Goal: Task Accomplishment & Management: Use online tool/utility

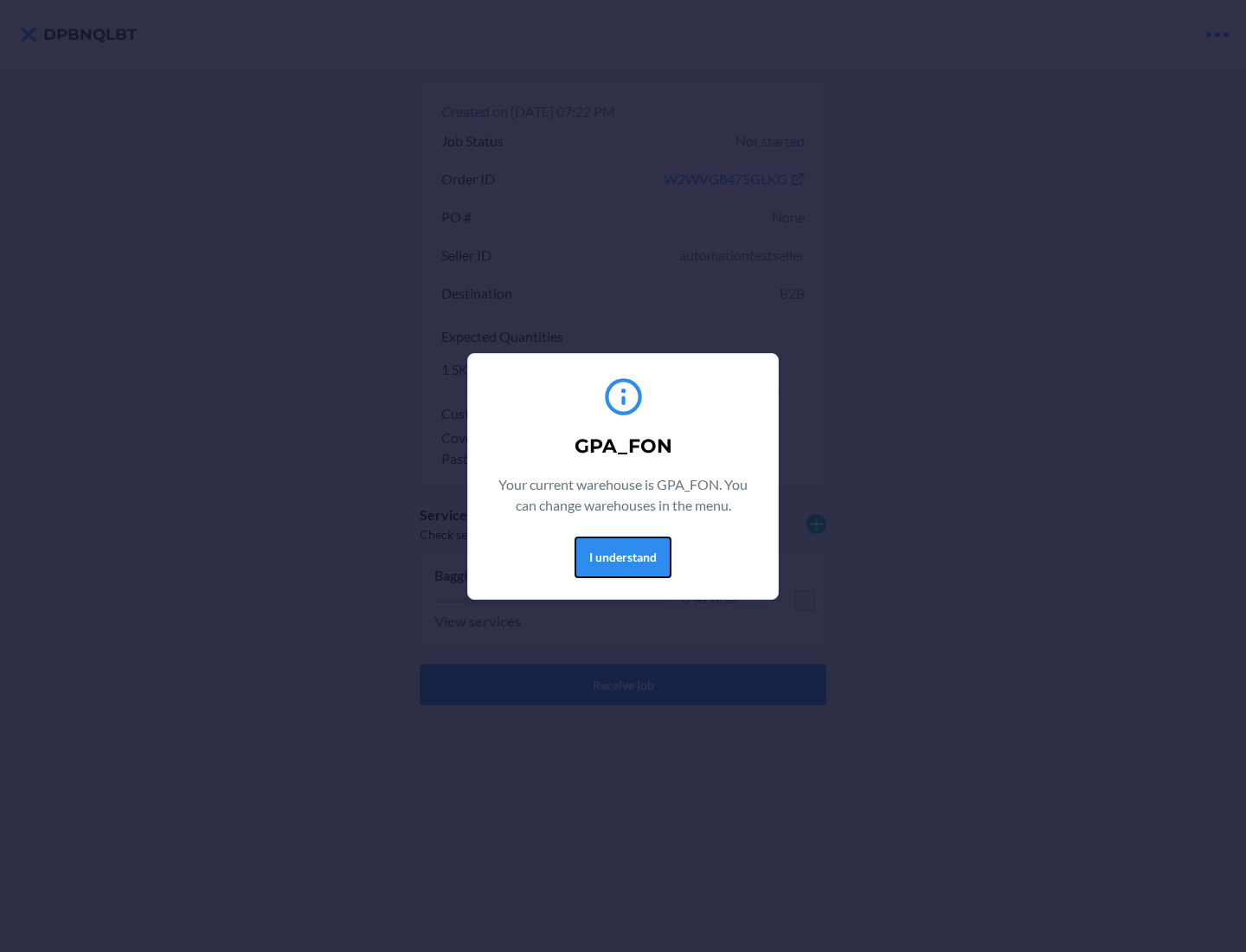
click at [623, 556] on button "I understand" at bounding box center [623, 558] width 97 height 42
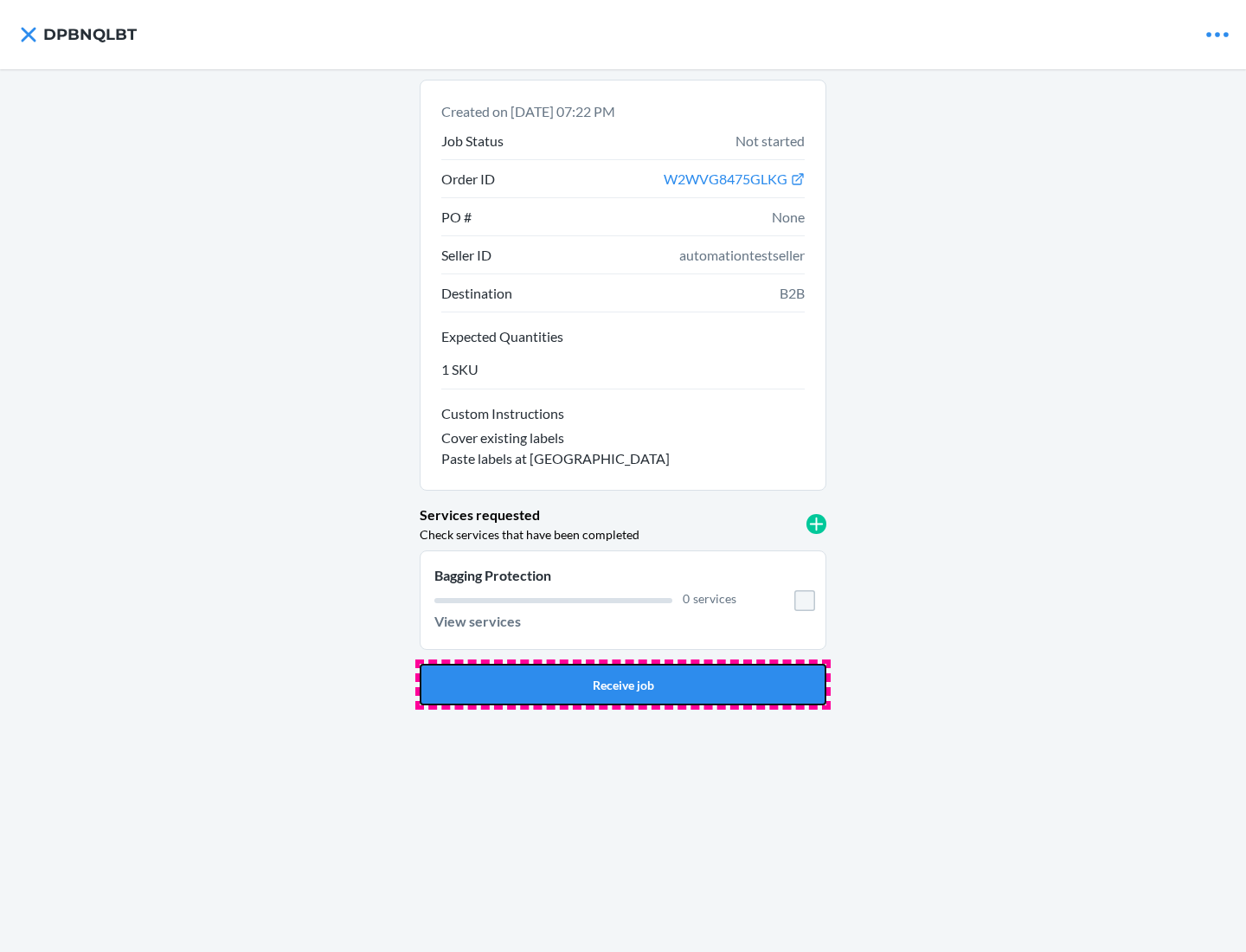
click at [623, 684] on button "Receive job" at bounding box center [623, 684] width 407 height 42
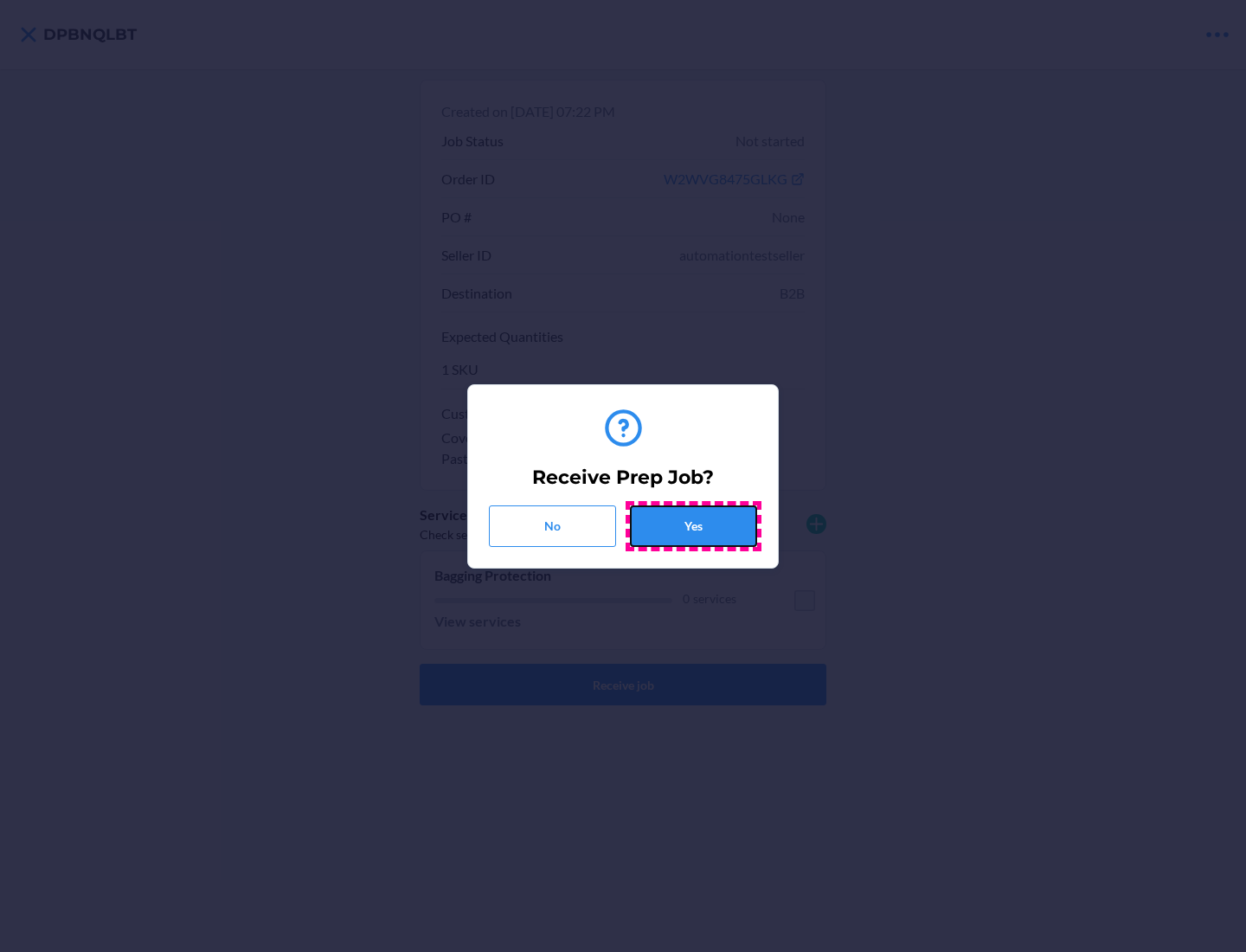
click at [693, 525] on button "Yes" at bounding box center [694, 526] width 127 height 42
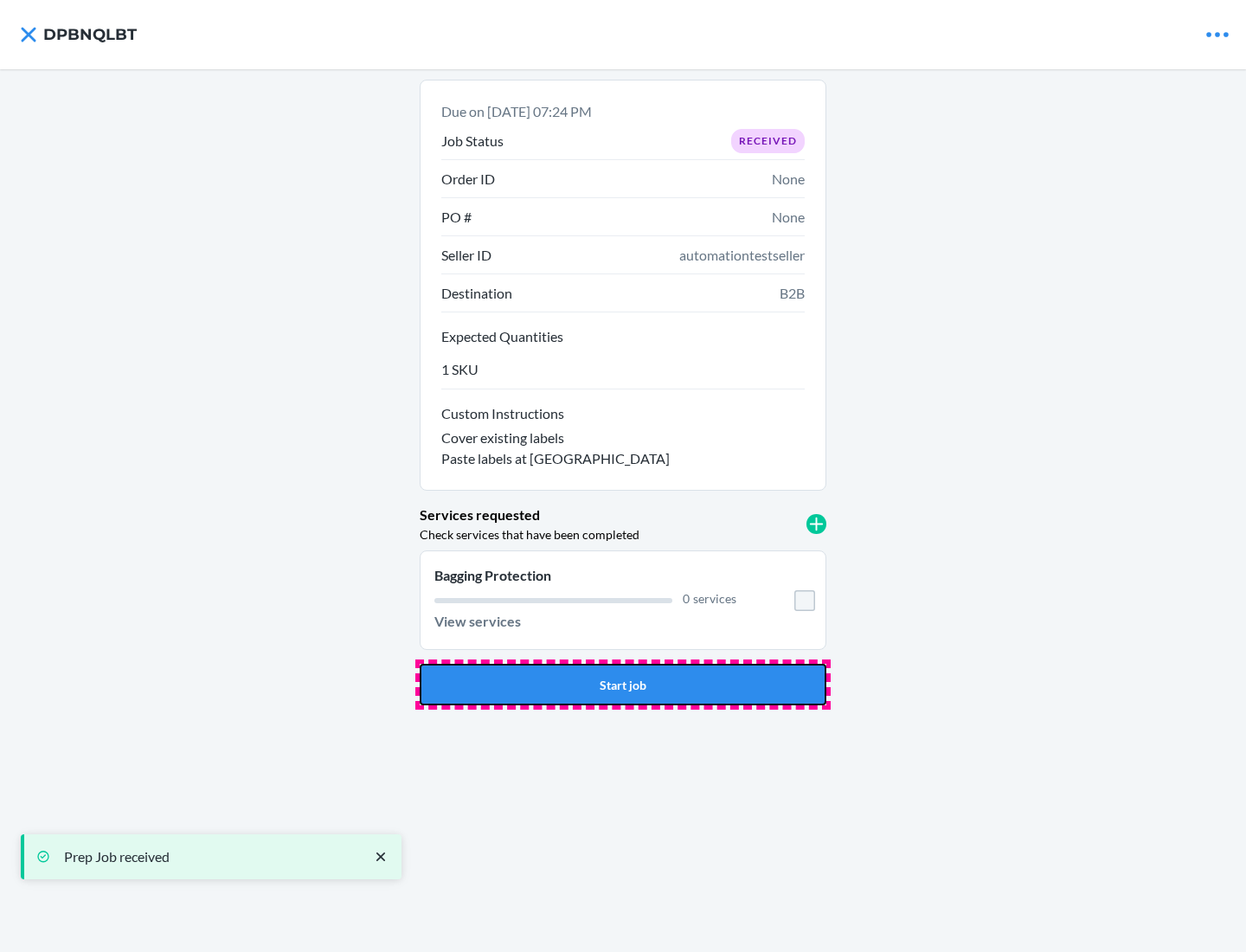
click at [623, 684] on button "Start job" at bounding box center [623, 684] width 407 height 42
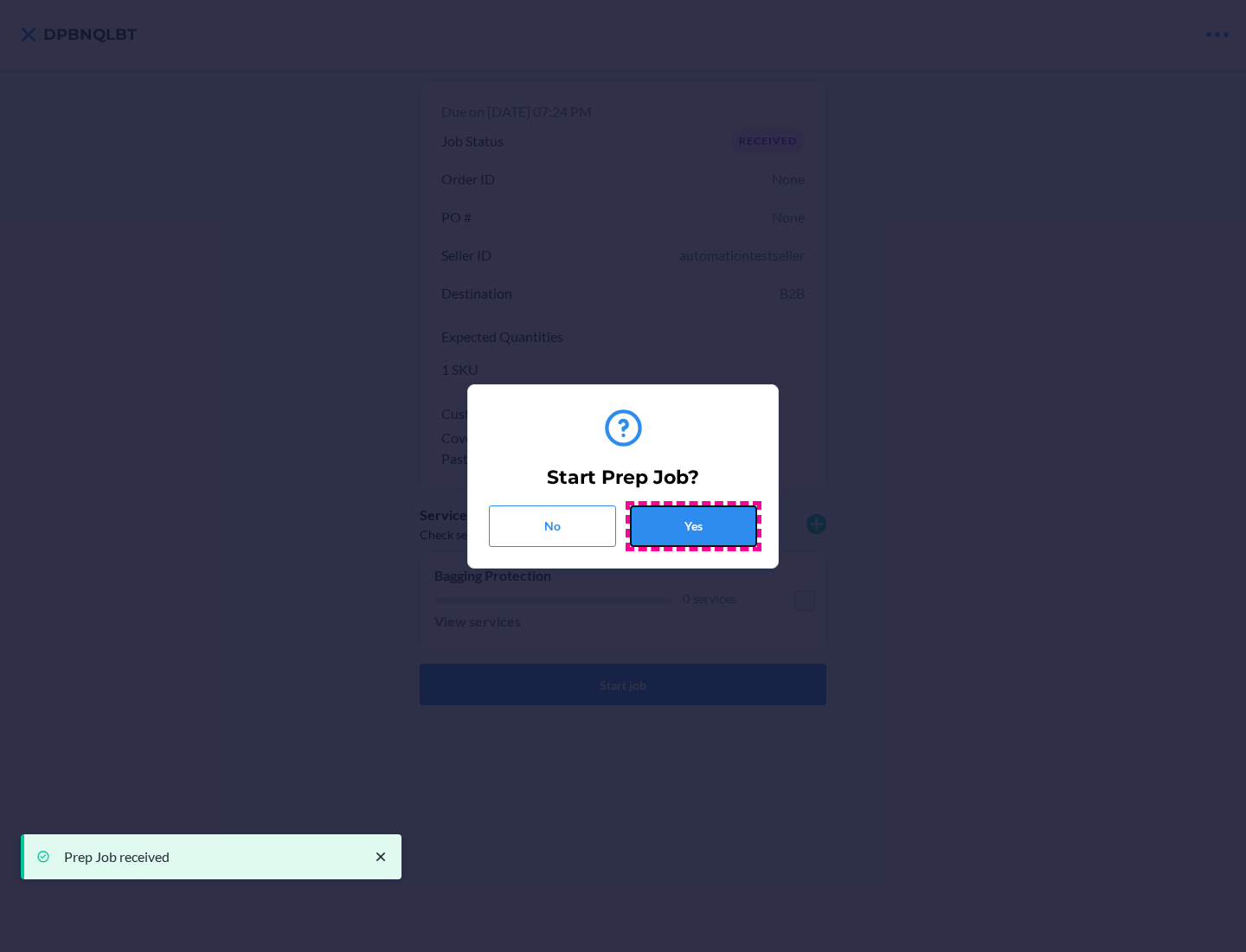
click at [693, 525] on button "Yes" at bounding box center [694, 526] width 127 height 42
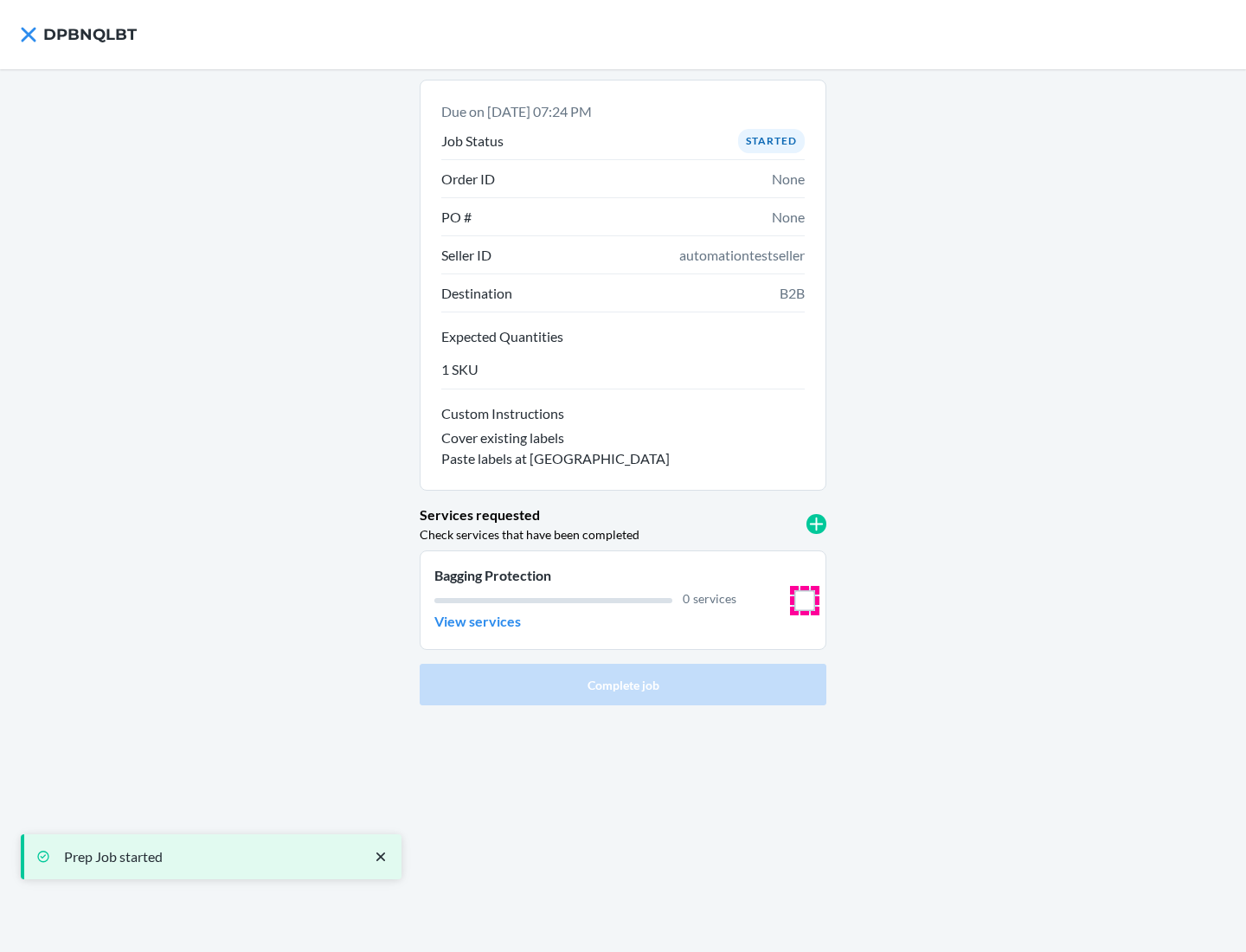
click at [805, 600] on input "checkbox" at bounding box center [805, 600] width 21 height 21
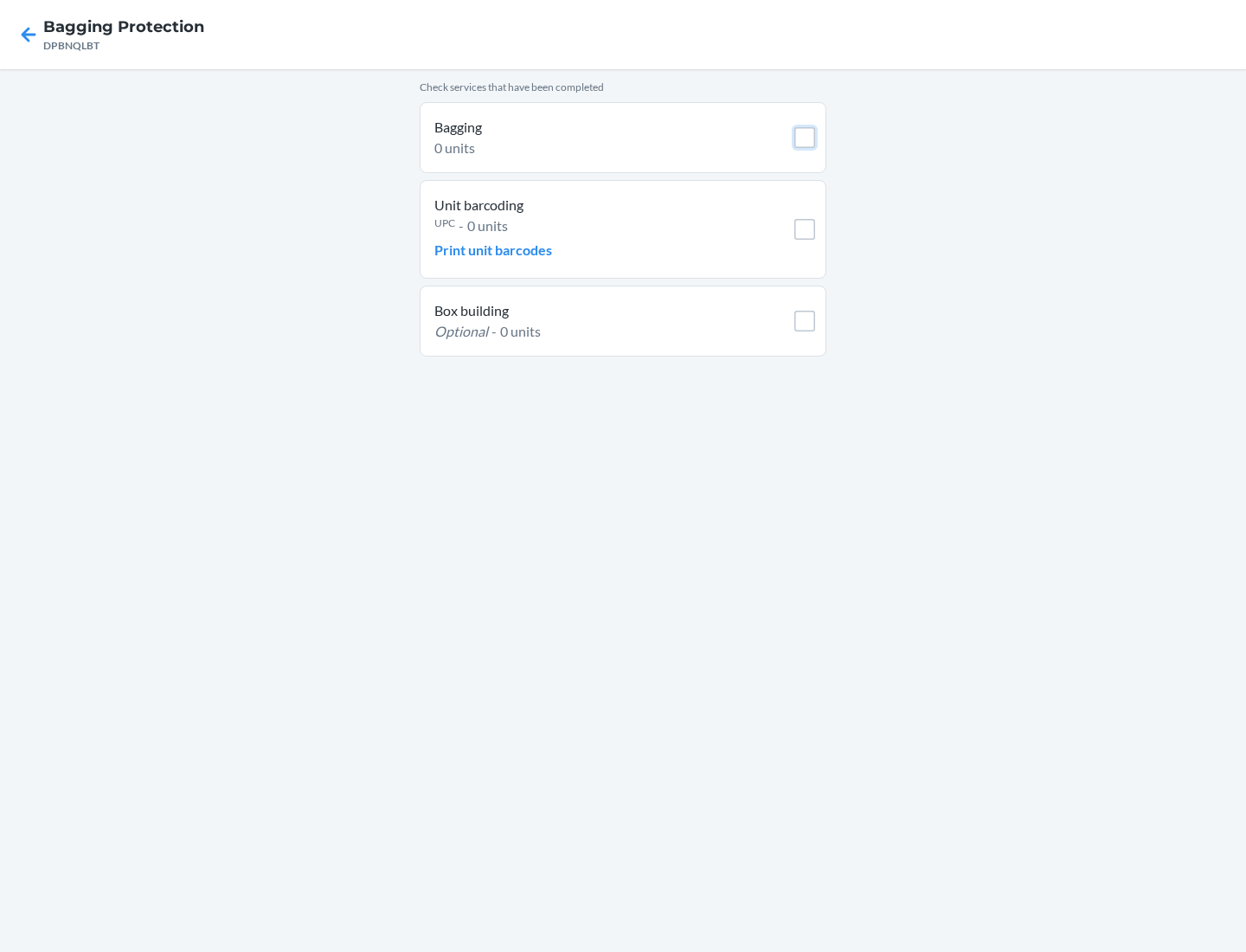
click at [805, 138] on input "checkbox" at bounding box center [805, 138] width 21 height 21
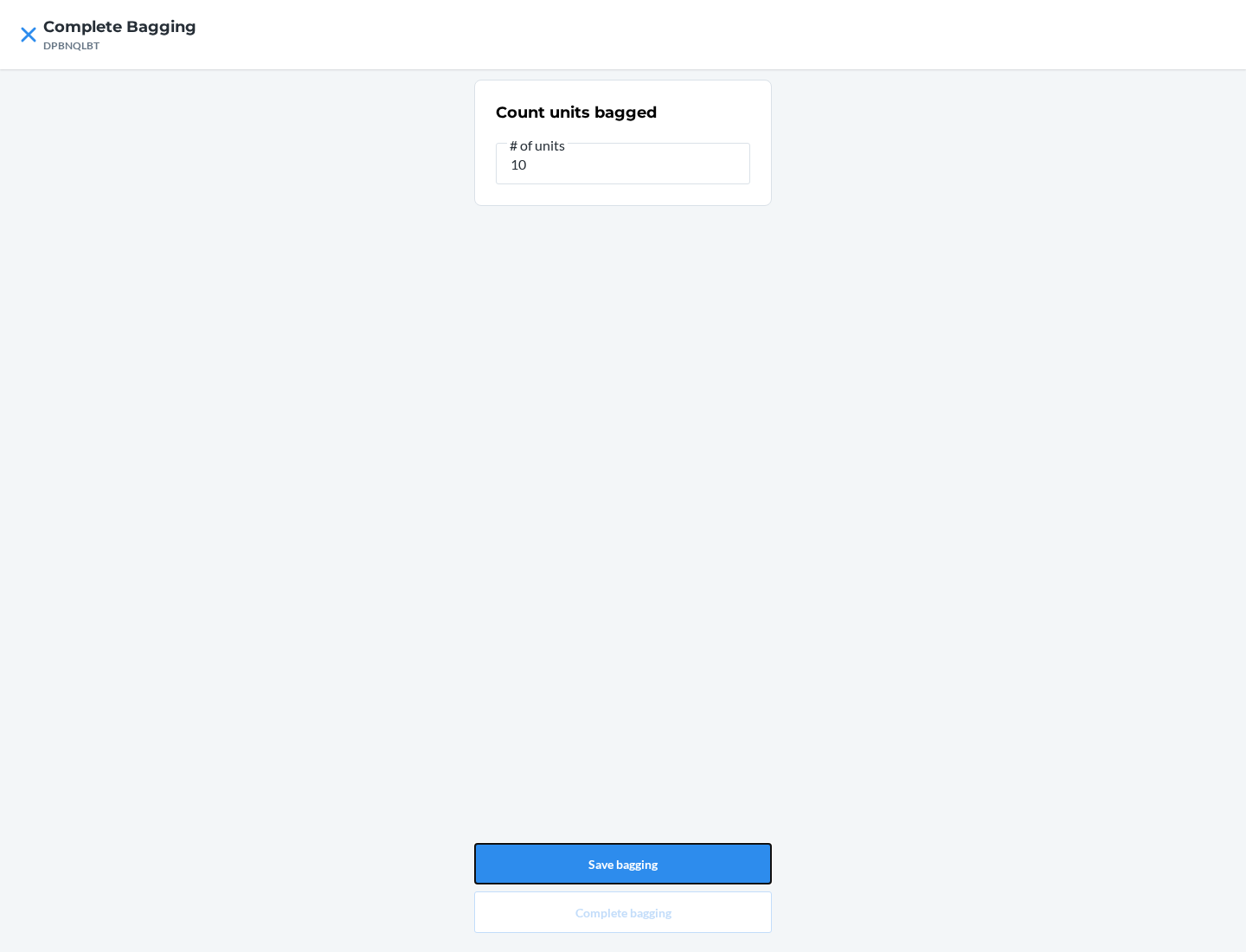
click at [623, 864] on button "Save bagging" at bounding box center [623, 864] width 297 height 42
type input "0"
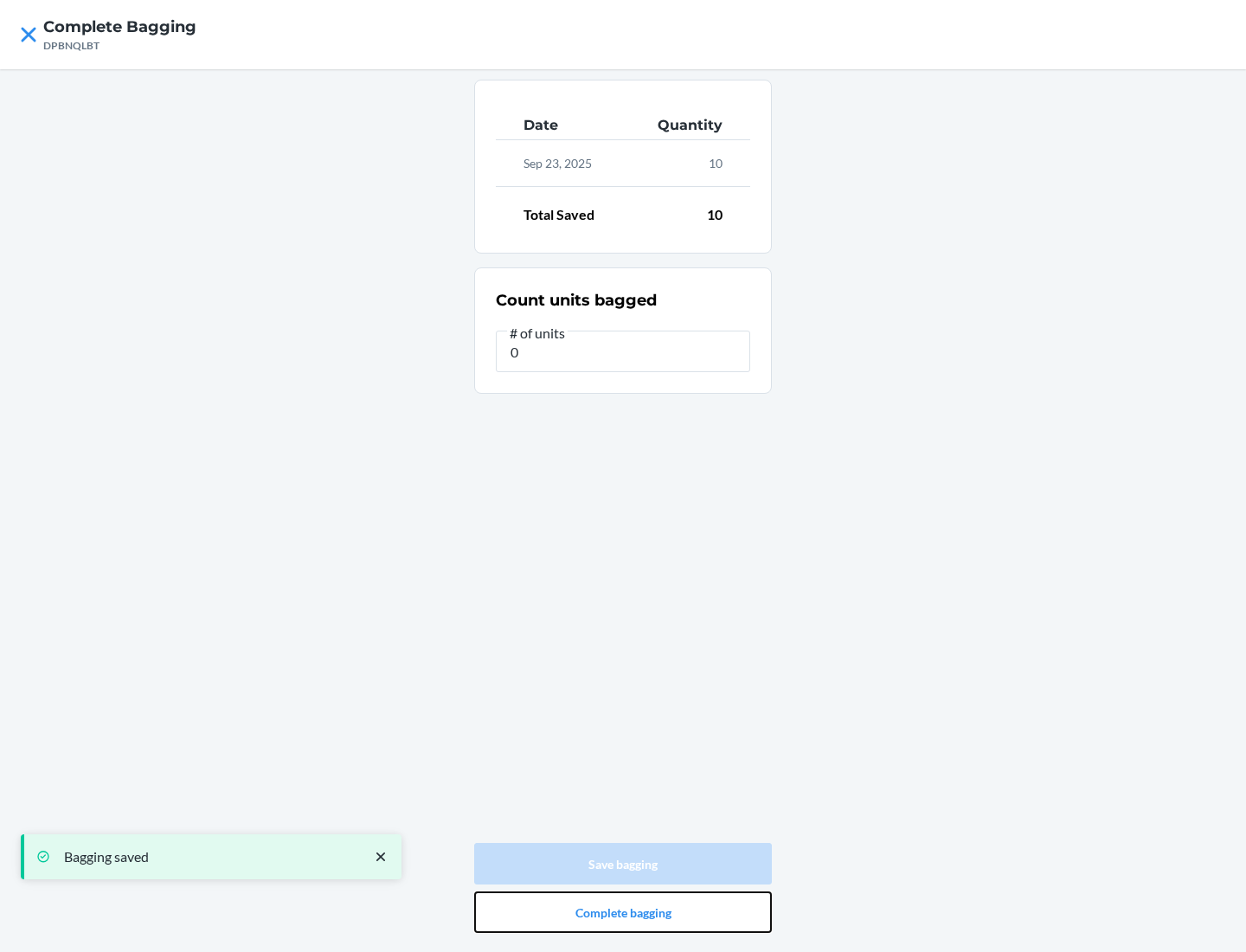
click at [623, 912] on button "Complete bagging" at bounding box center [623, 912] width 297 height 42
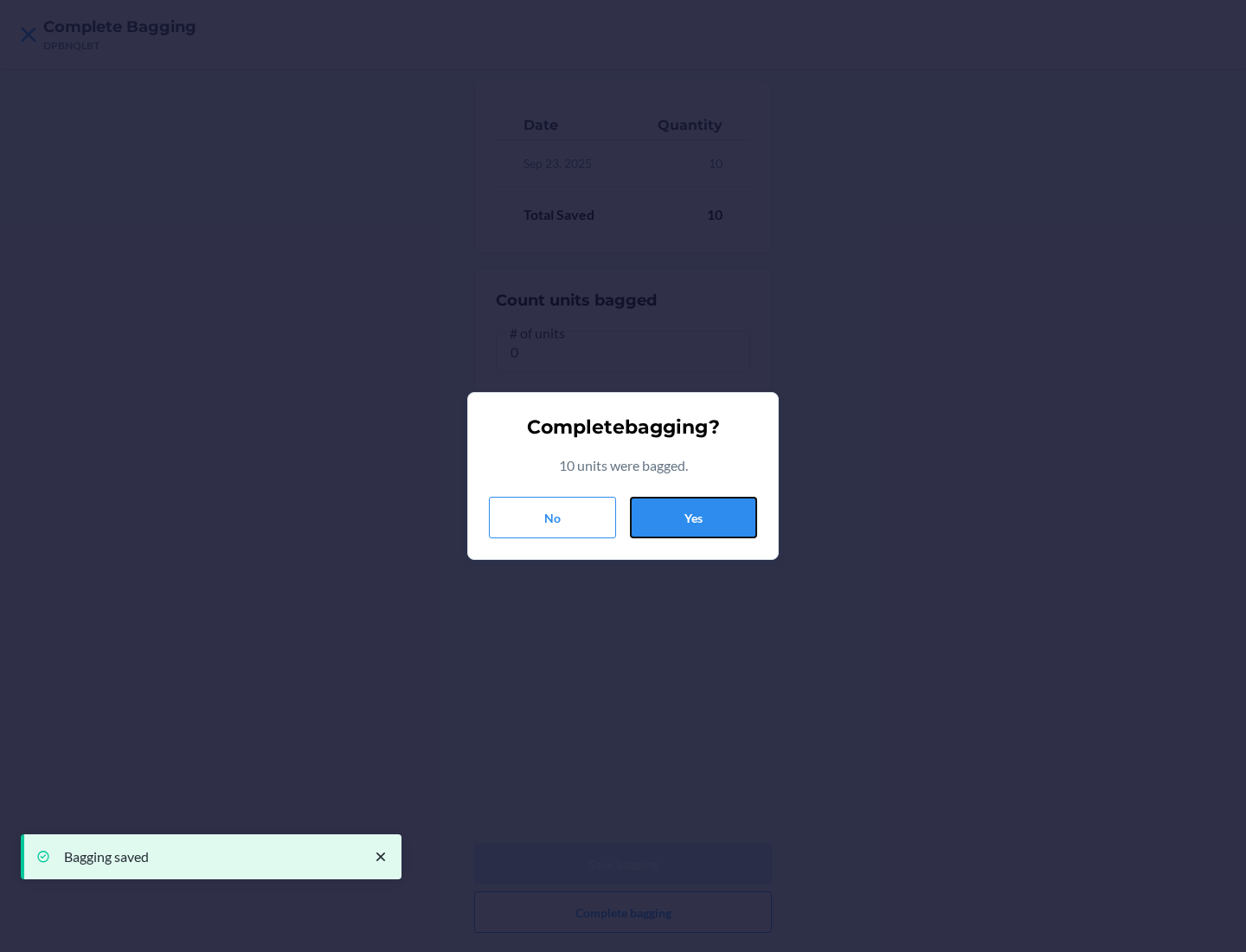
click at [693, 517] on button "Yes" at bounding box center [694, 518] width 127 height 42
